Goal: Task Accomplishment & Management: Use online tool/utility

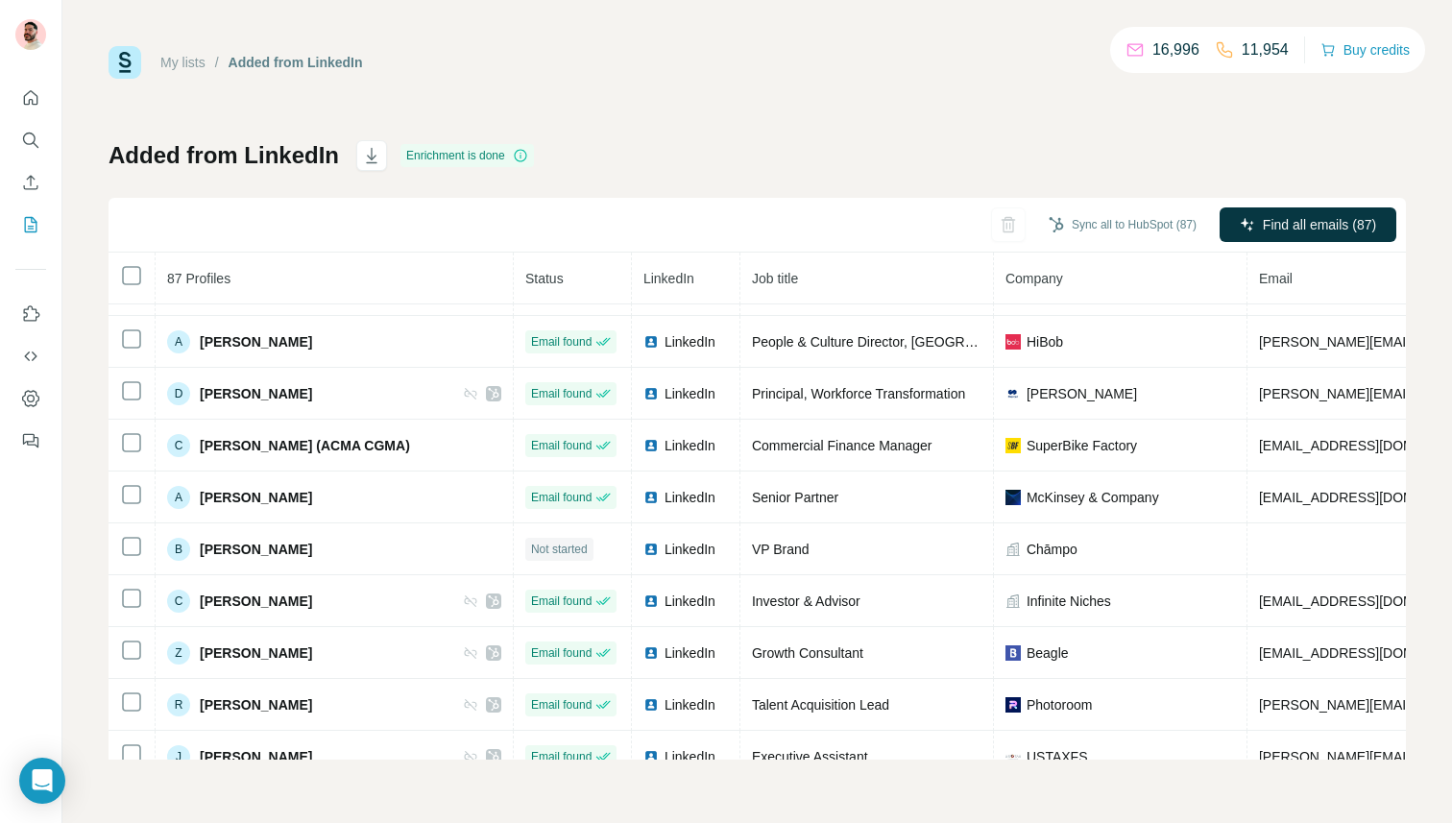
scroll to position [805, 0]
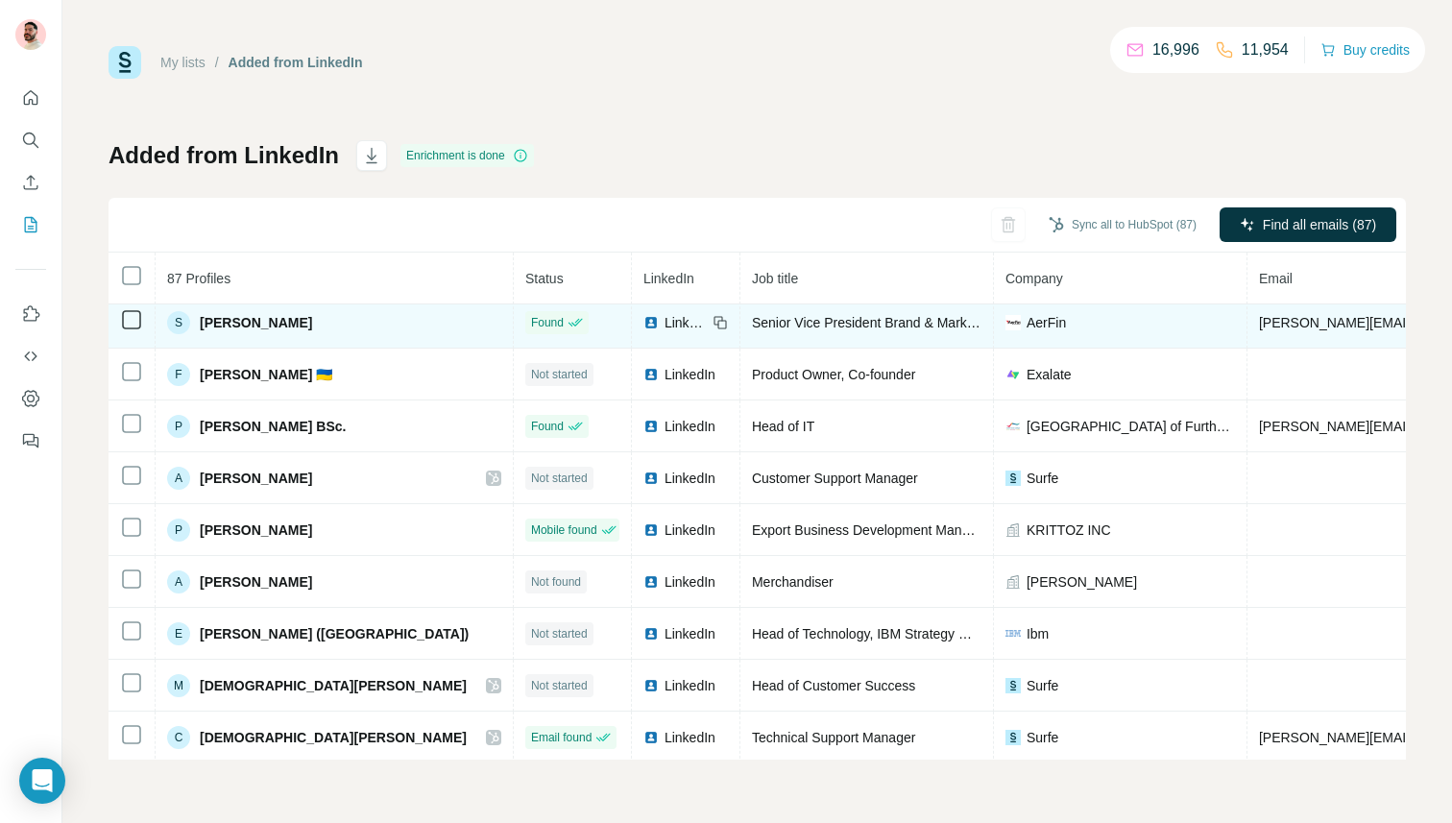
scroll to position [582, 0]
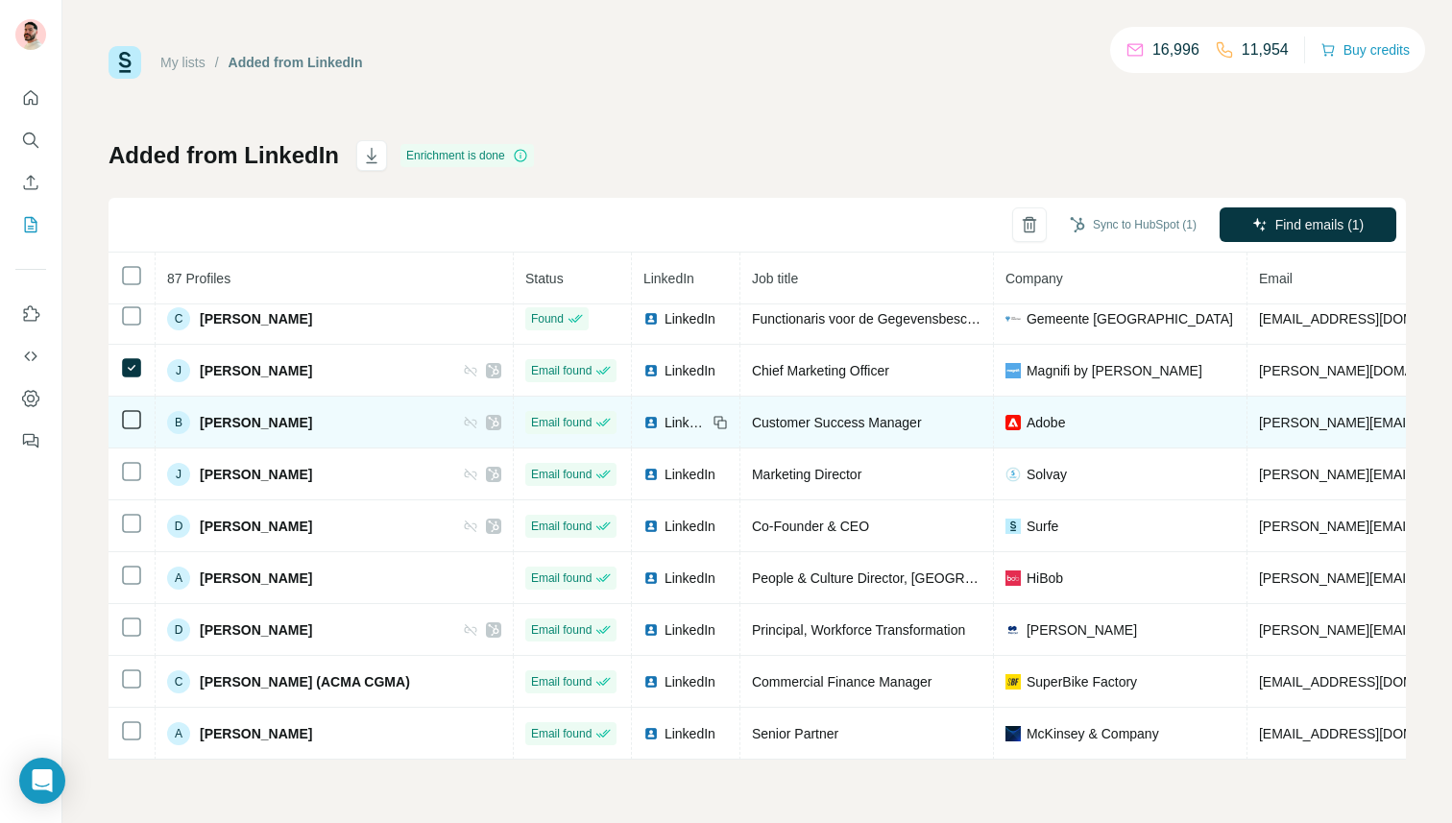
click at [131, 405] on td at bounding box center [132, 423] width 47 height 52
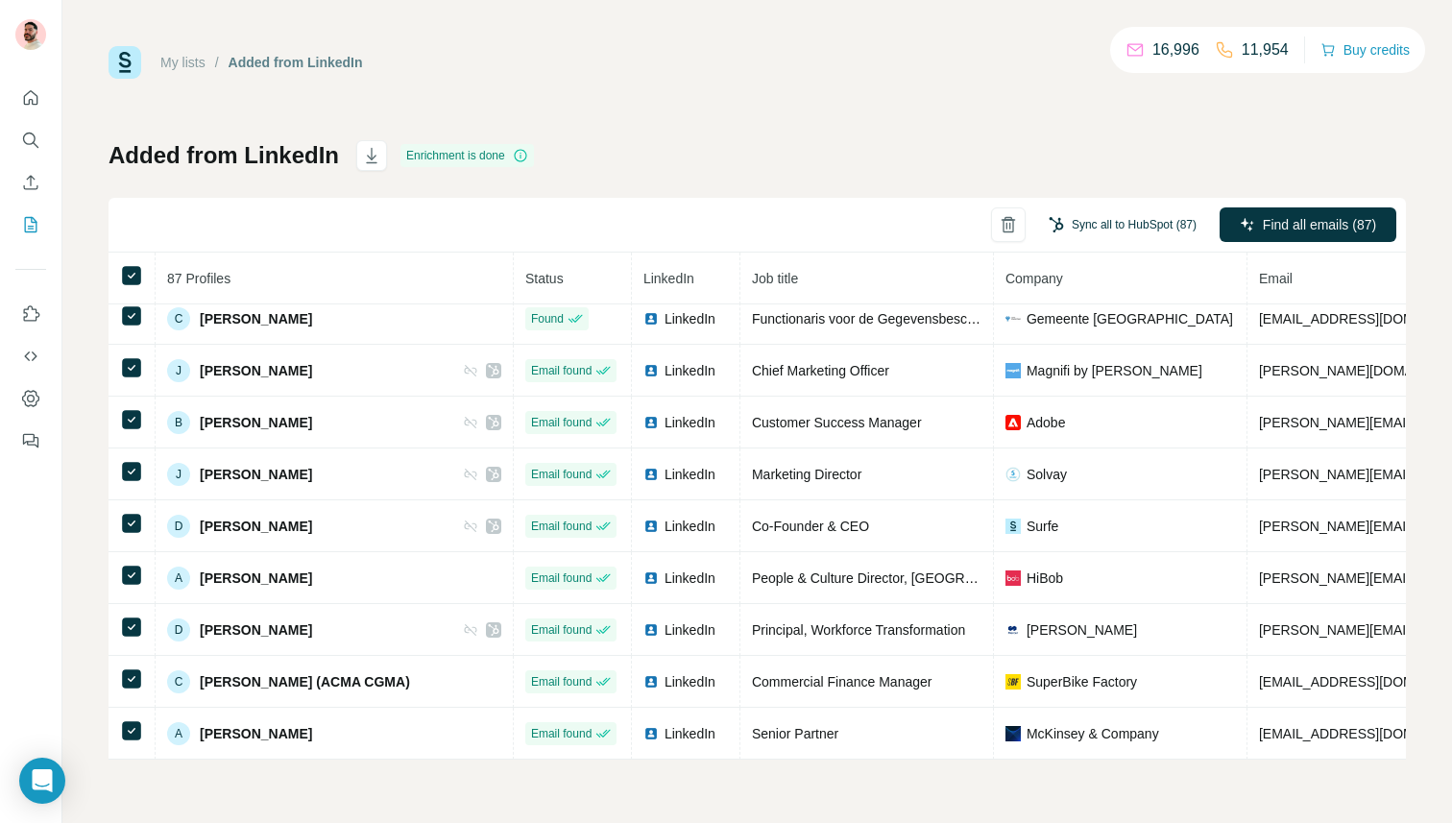
click at [1088, 229] on button "Sync all to HubSpot (87)" at bounding box center [1122, 224] width 175 height 29
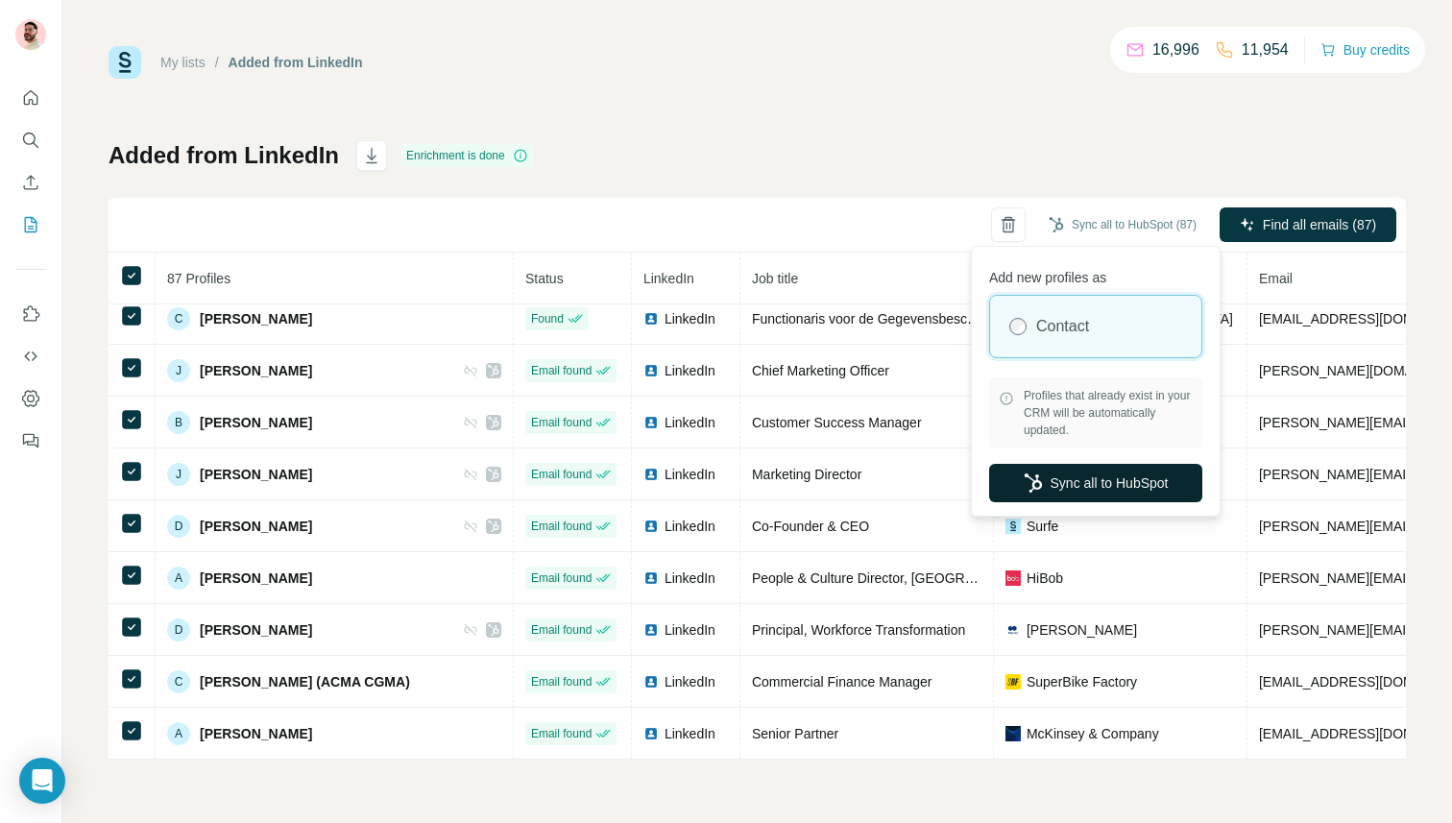
click at [1069, 474] on button "Sync all to HubSpot" at bounding box center [1095, 483] width 213 height 38
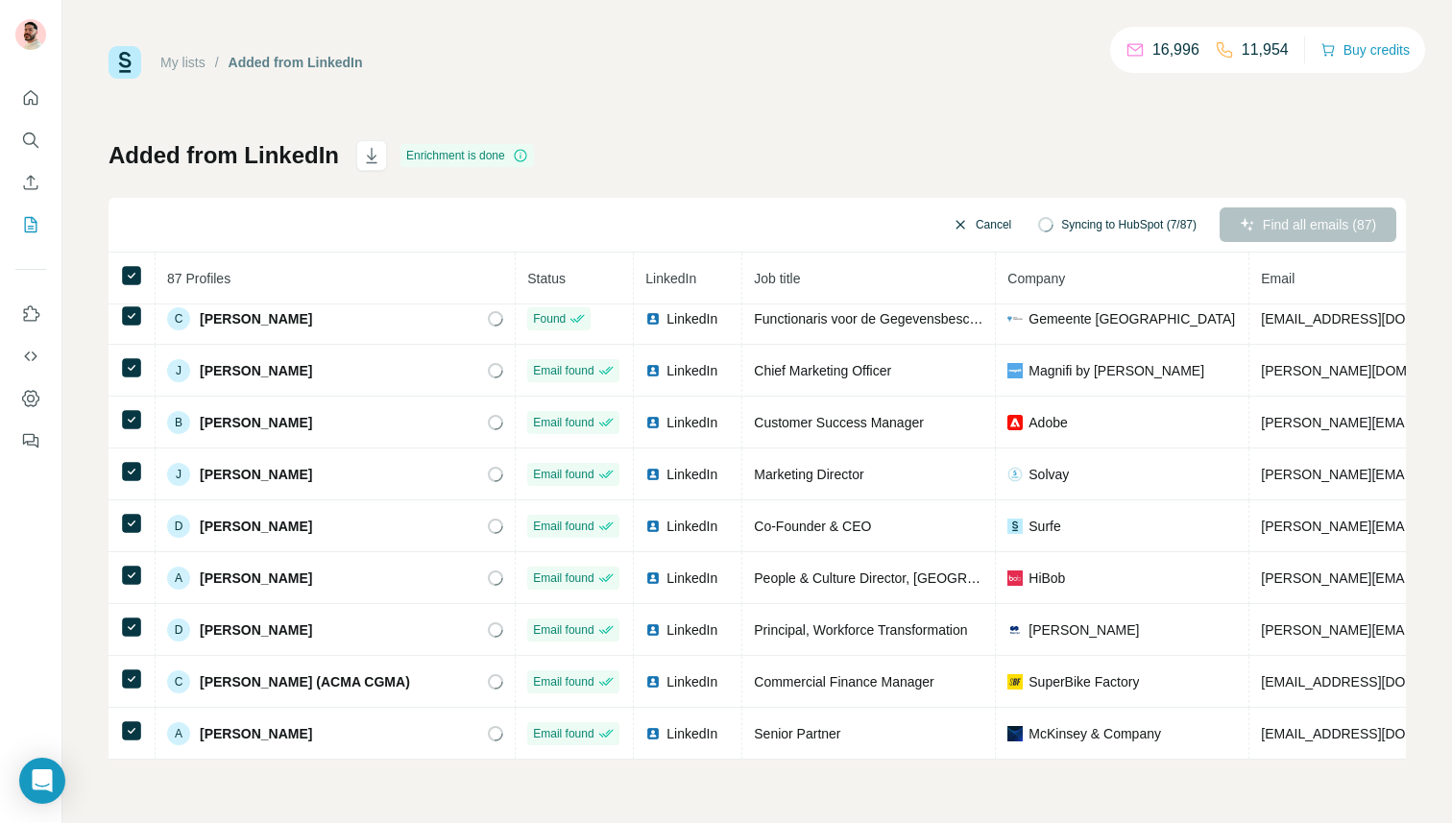
click at [973, 224] on button "Cancel" at bounding box center [981, 224] width 85 height 35
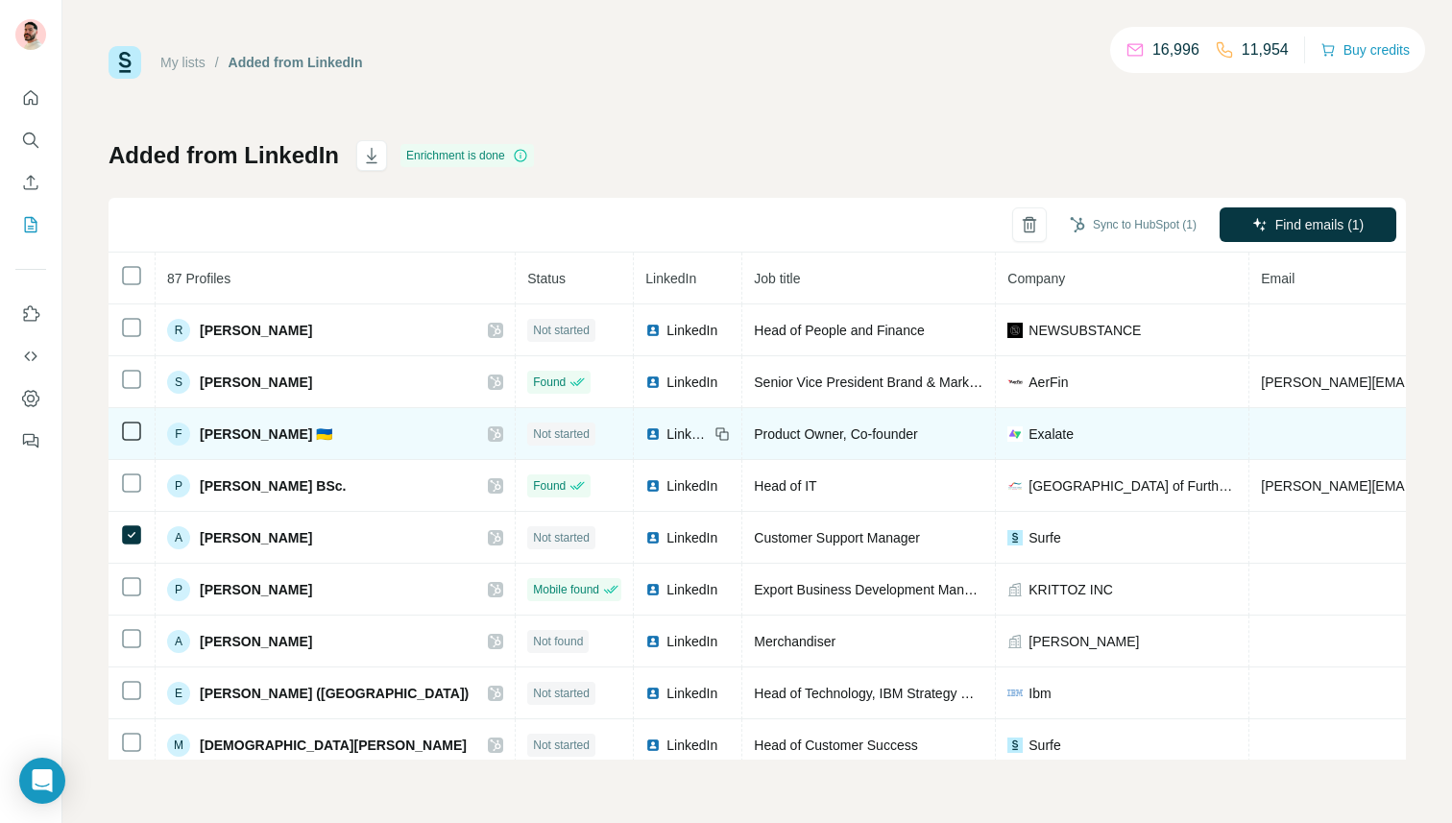
click at [144, 418] on td at bounding box center [132, 434] width 47 height 52
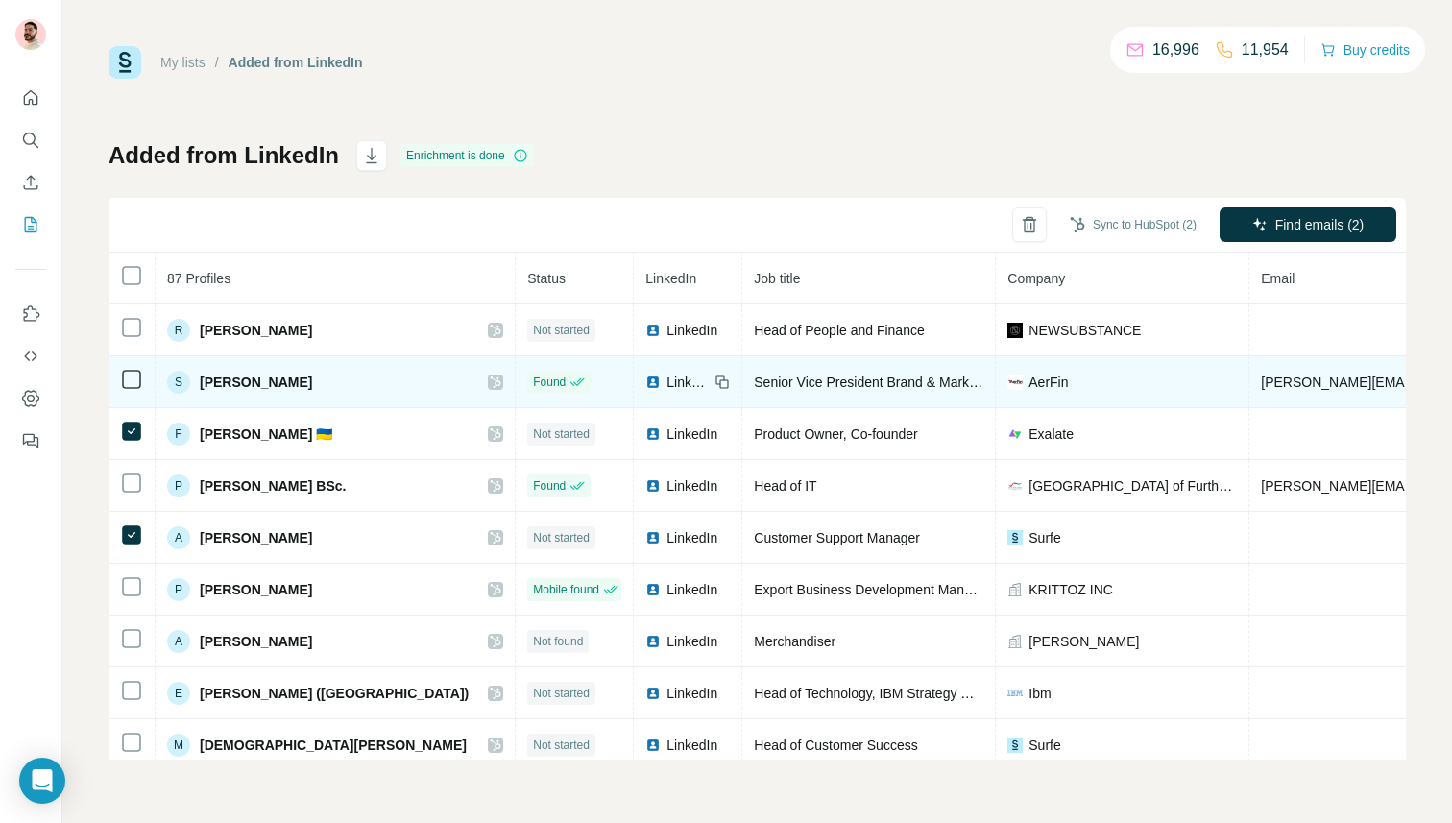
click at [130, 405] on td at bounding box center [132, 382] width 47 height 52
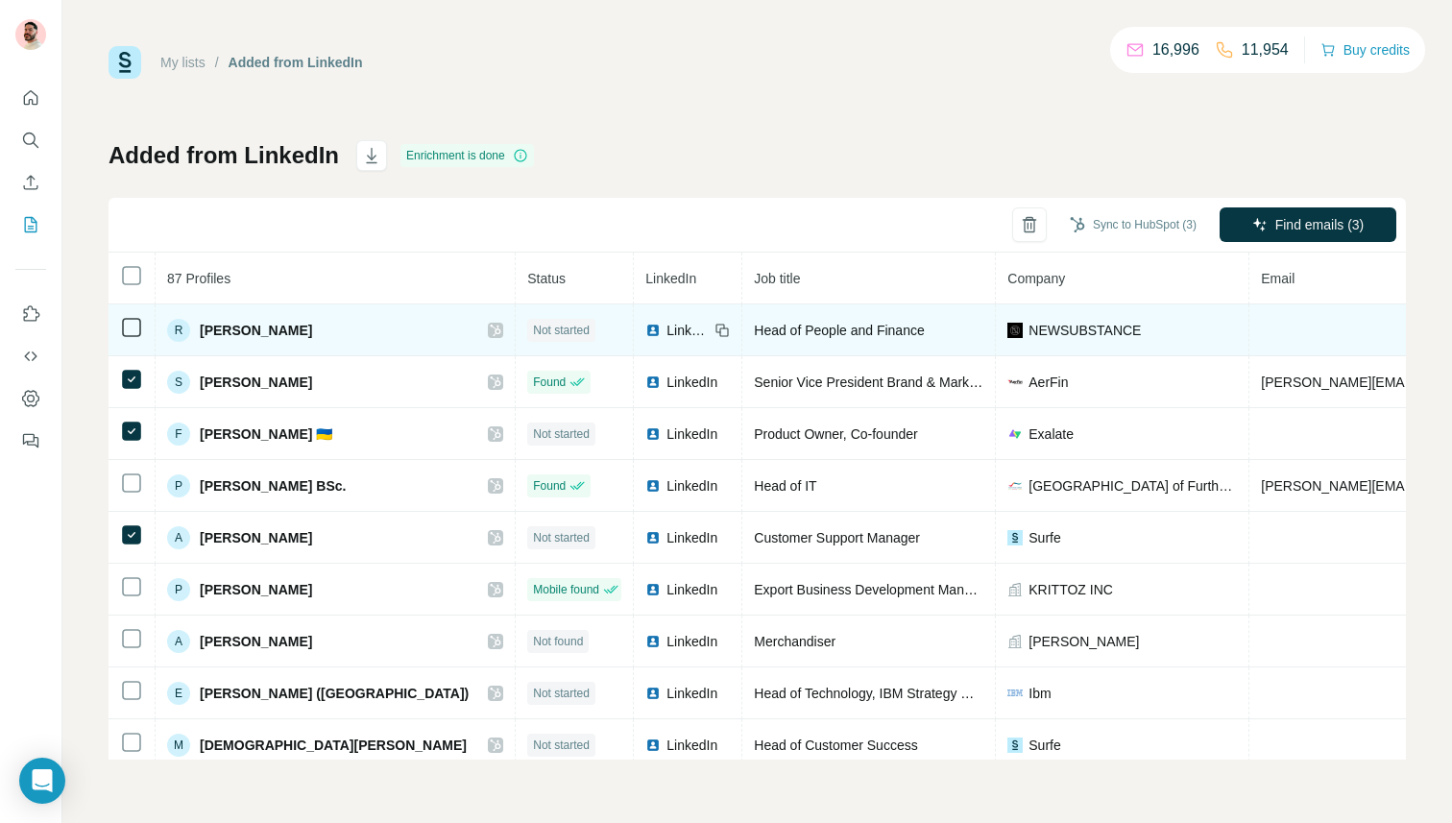
click at [133, 311] on td at bounding box center [132, 330] width 47 height 52
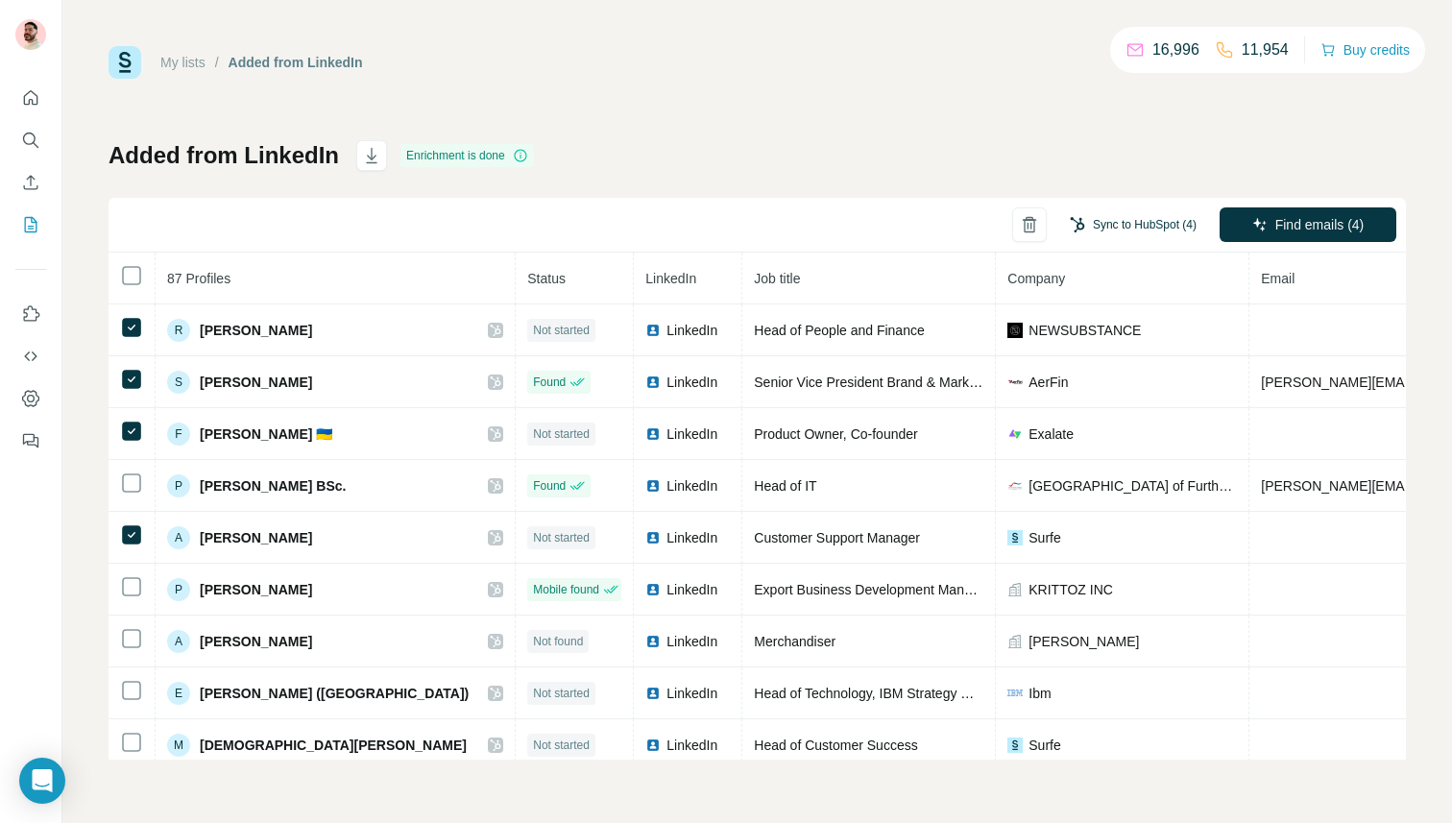
click at [1146, 233] on button "Sync to HubSpot (4)" at bounding box center [1133, 224] width 154 height 29
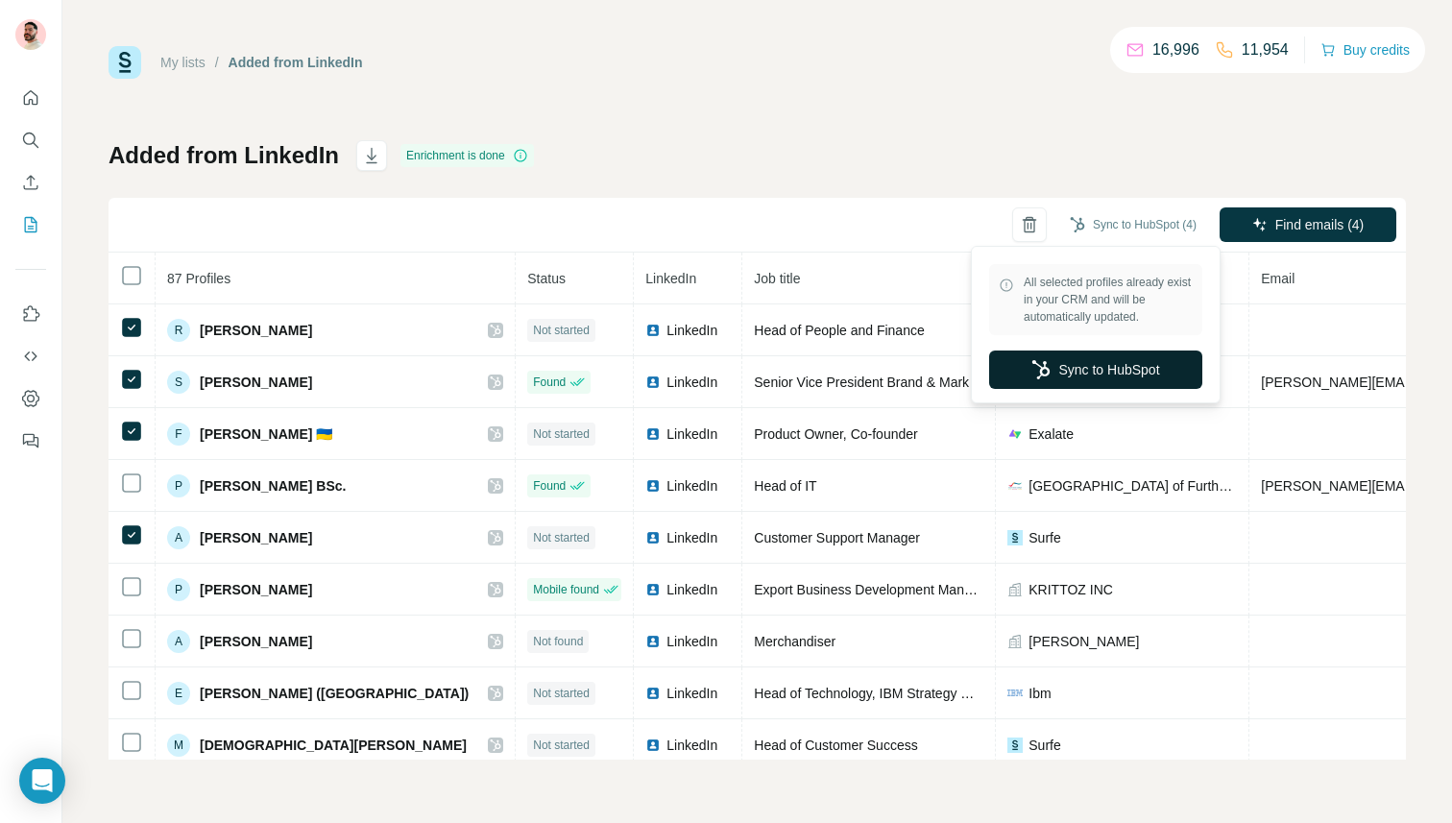
click at [1111, 360] on button "Sync to HubSpot" at bounding box center [1095, 370] width 213 height 38
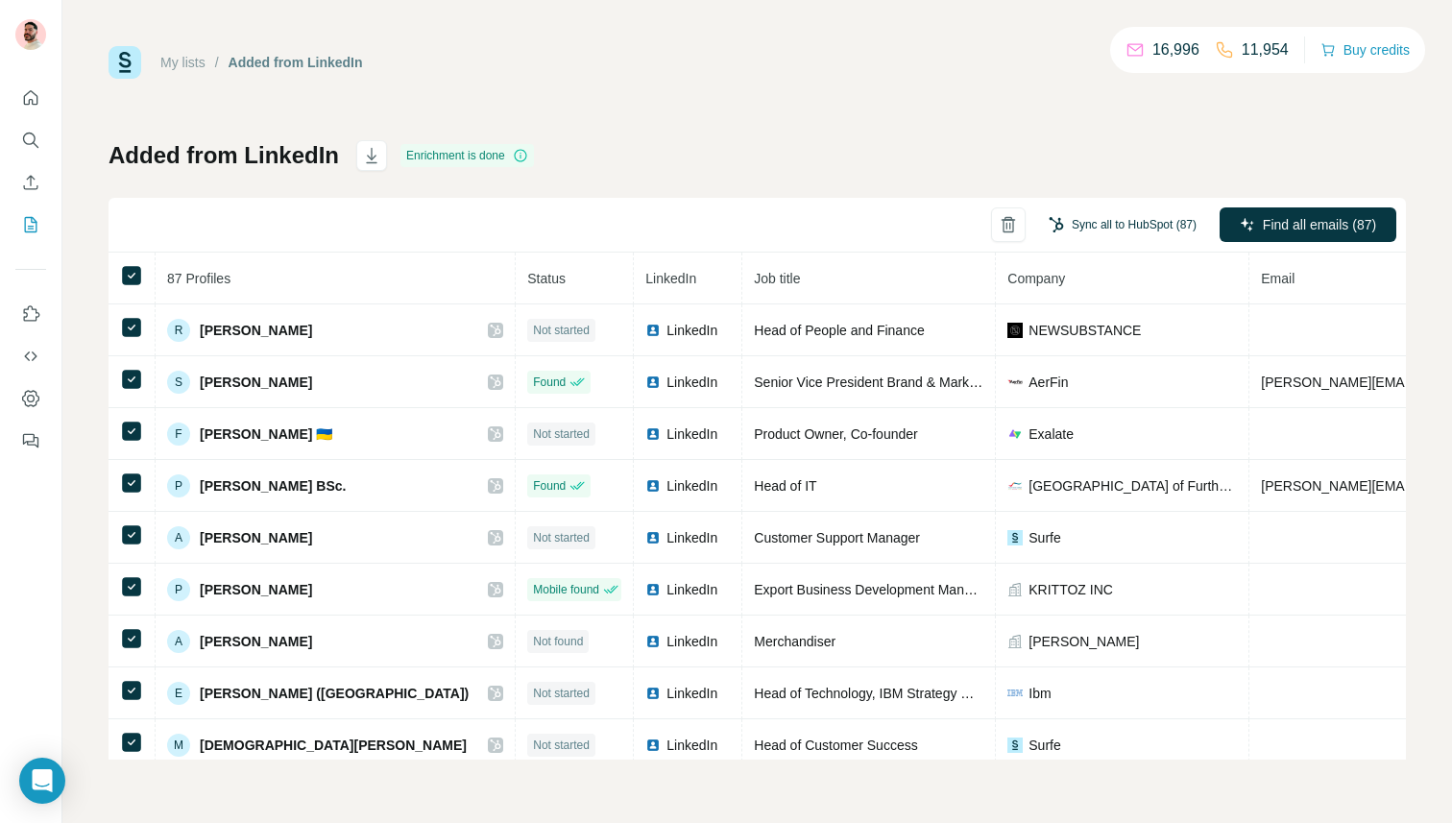
click at [1100, 219] on button "Sync all to HubSpot (87)" at bounding box center [1122, 224] width 175 height 29
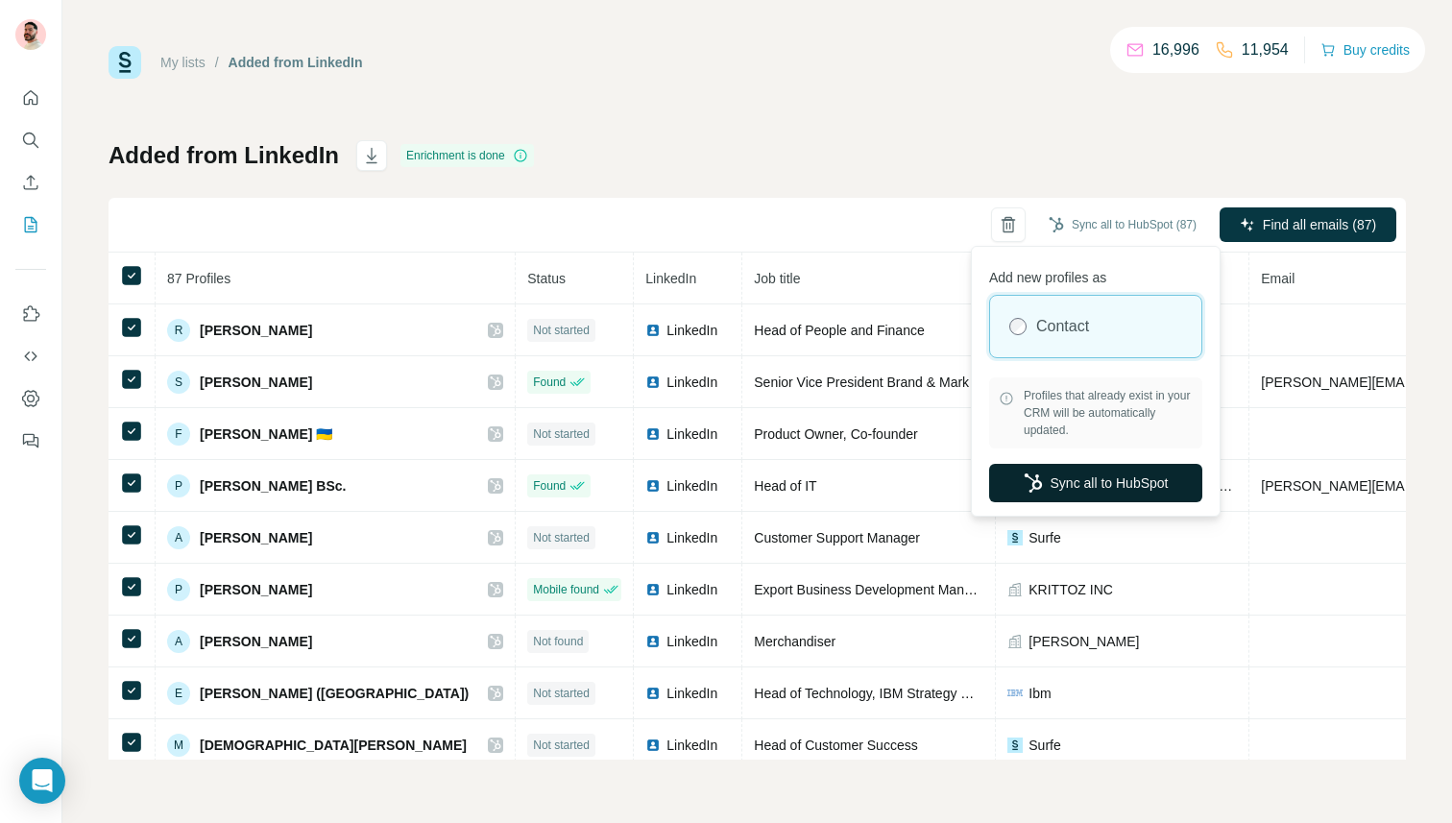
click at [1109, 485] on button "Sync all to HubSpot" at bounding box center [1095, 483] width 213 height 38
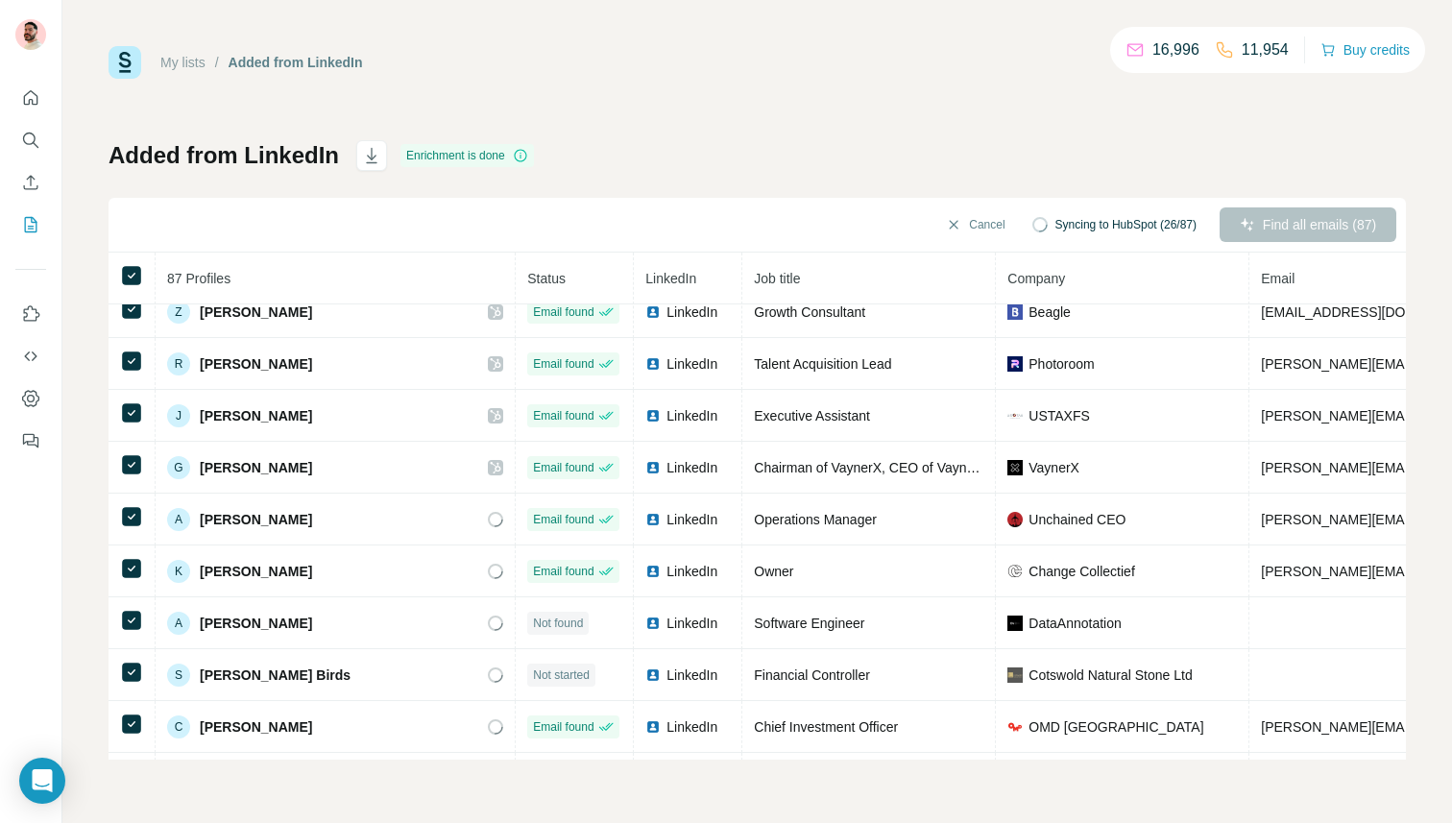
scroll to position [1185, 0]
